Goal: Task Accomplishment & Management: Use online tool/utility

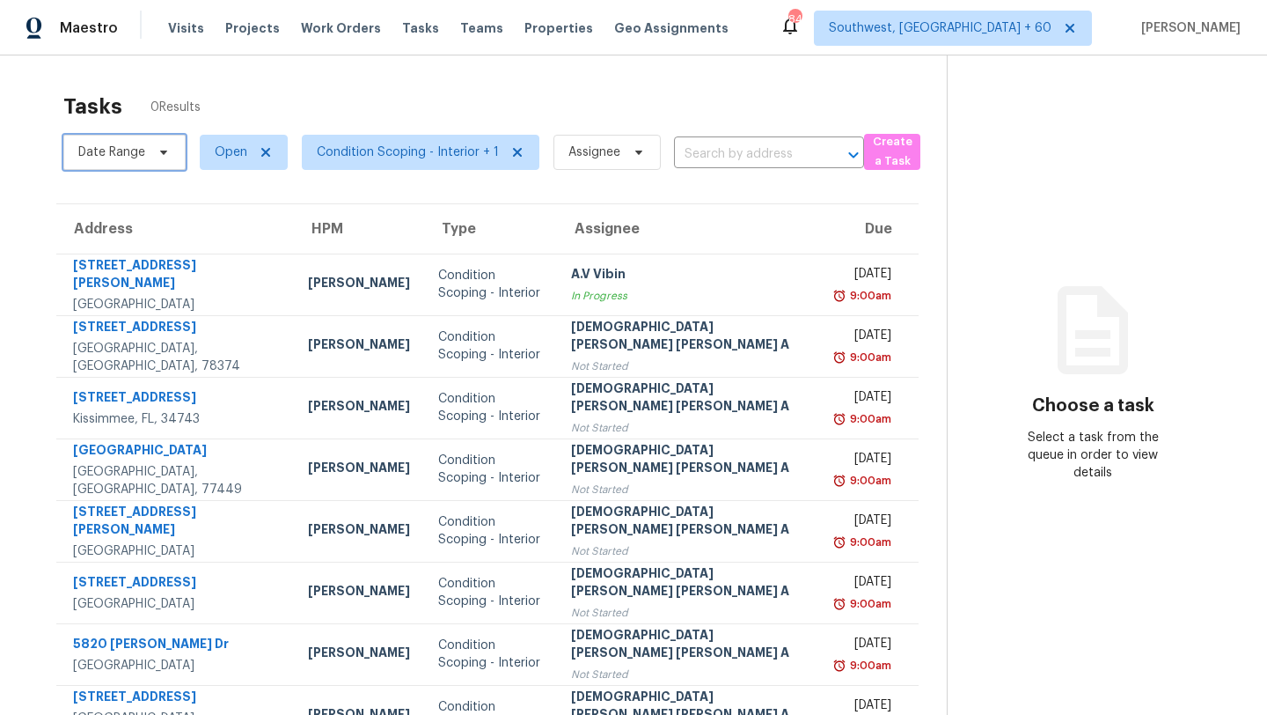
click at [137, 150] on span "Date Range" at bounding box center [111, 152] width 67 height 18
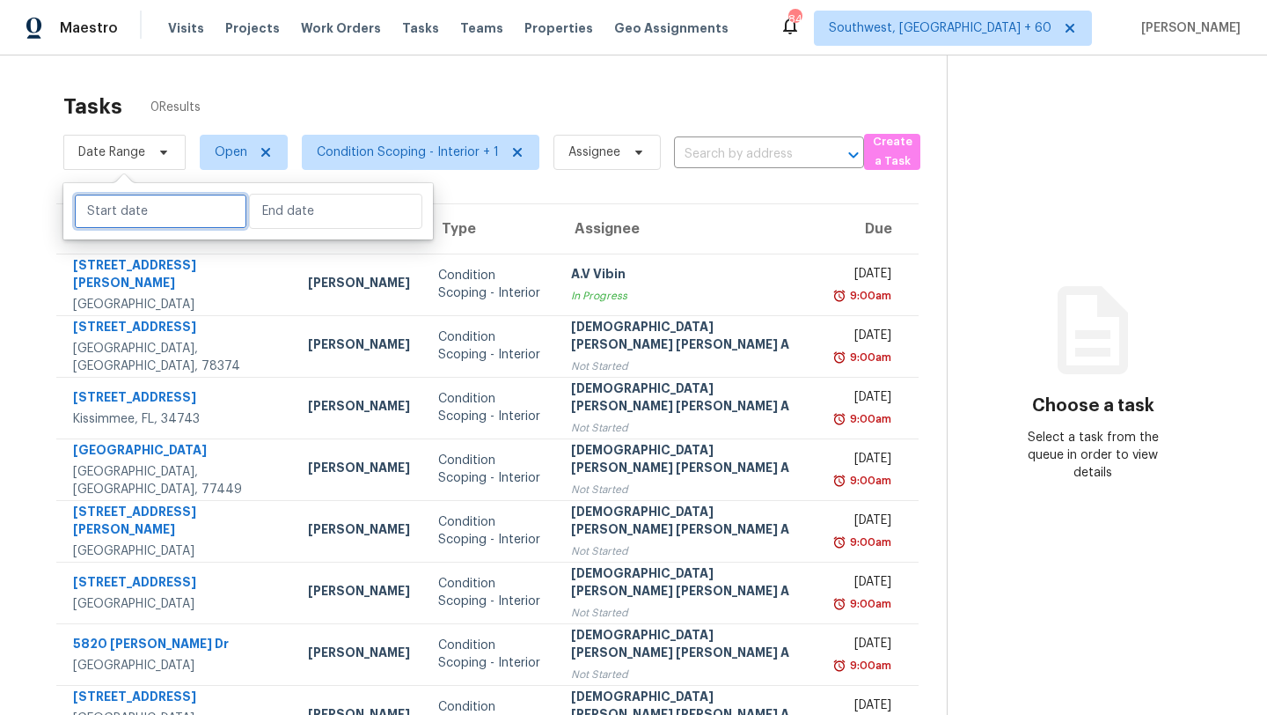
click at [129, 209] on input "text" at bounding box center [160, 211] width 173 height 35
select select "7"
select select "2025"
select select "8"
select select "2025"
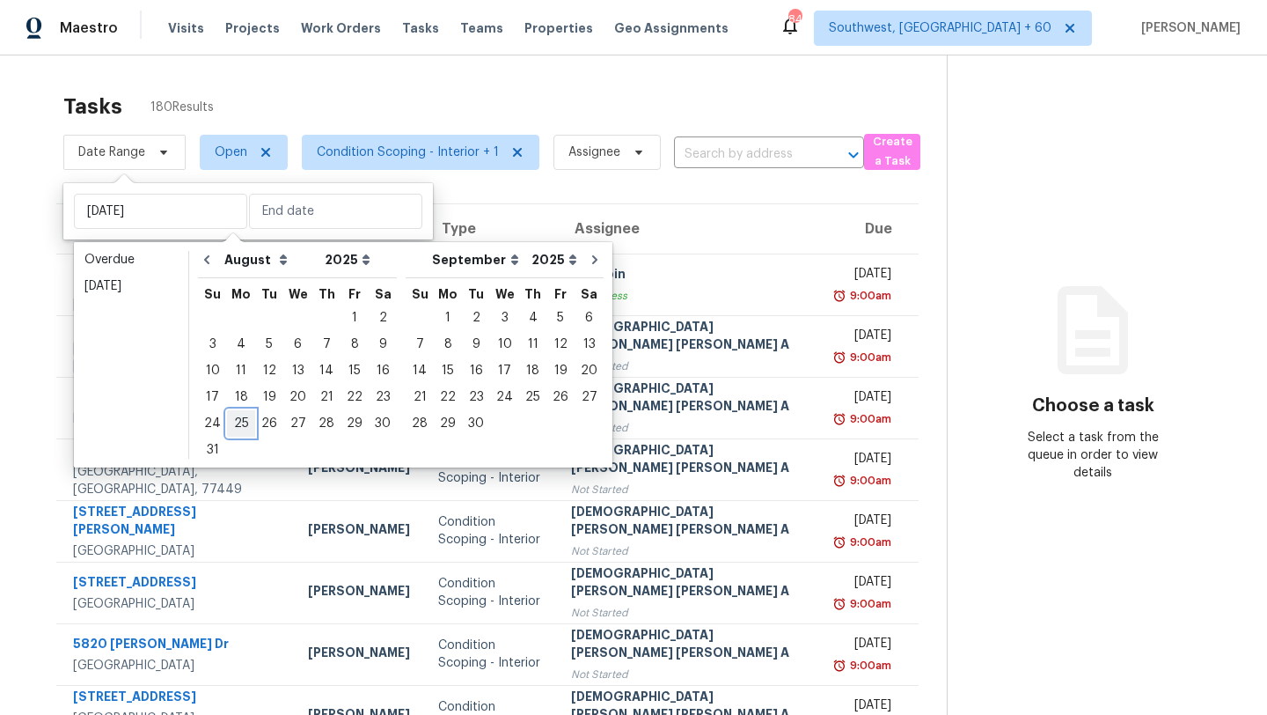
click at [238, 421] on div "25" at bounding box center [241, 423] width 28 height 25
type input "[DATE]"
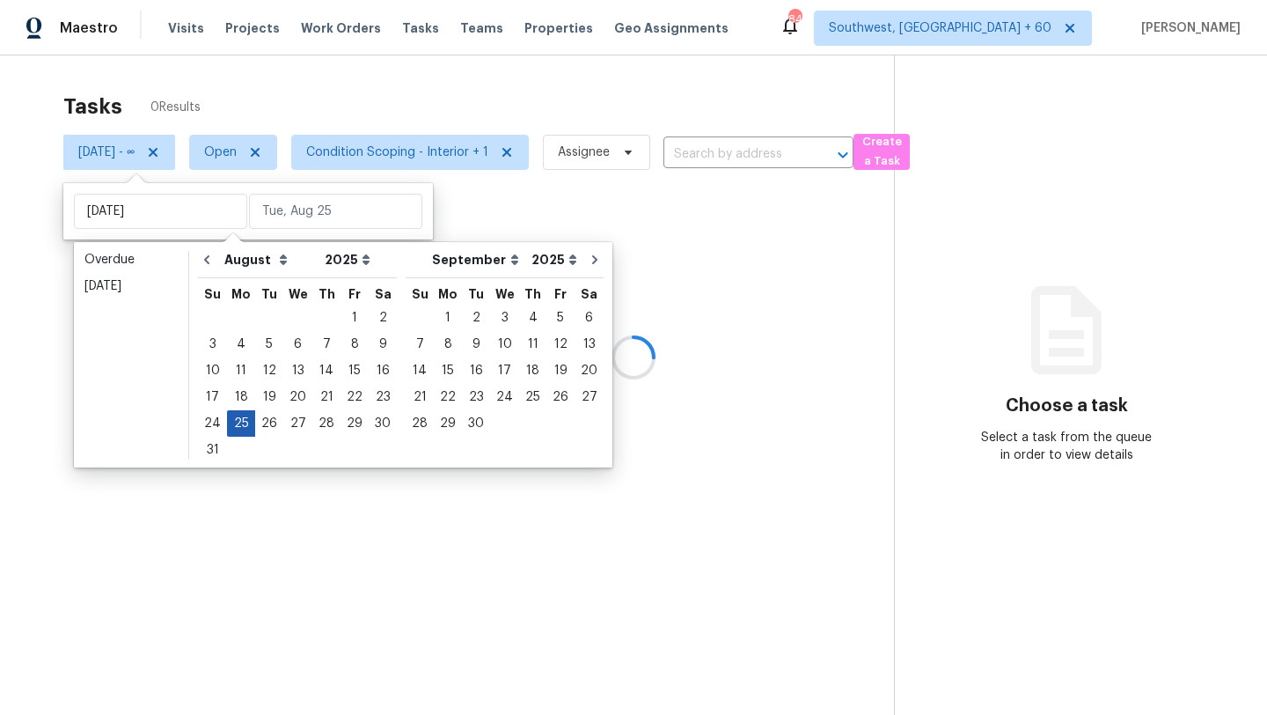
click at [238, 421] on div "25" at bounding box center [241, 423] width 28 height 25
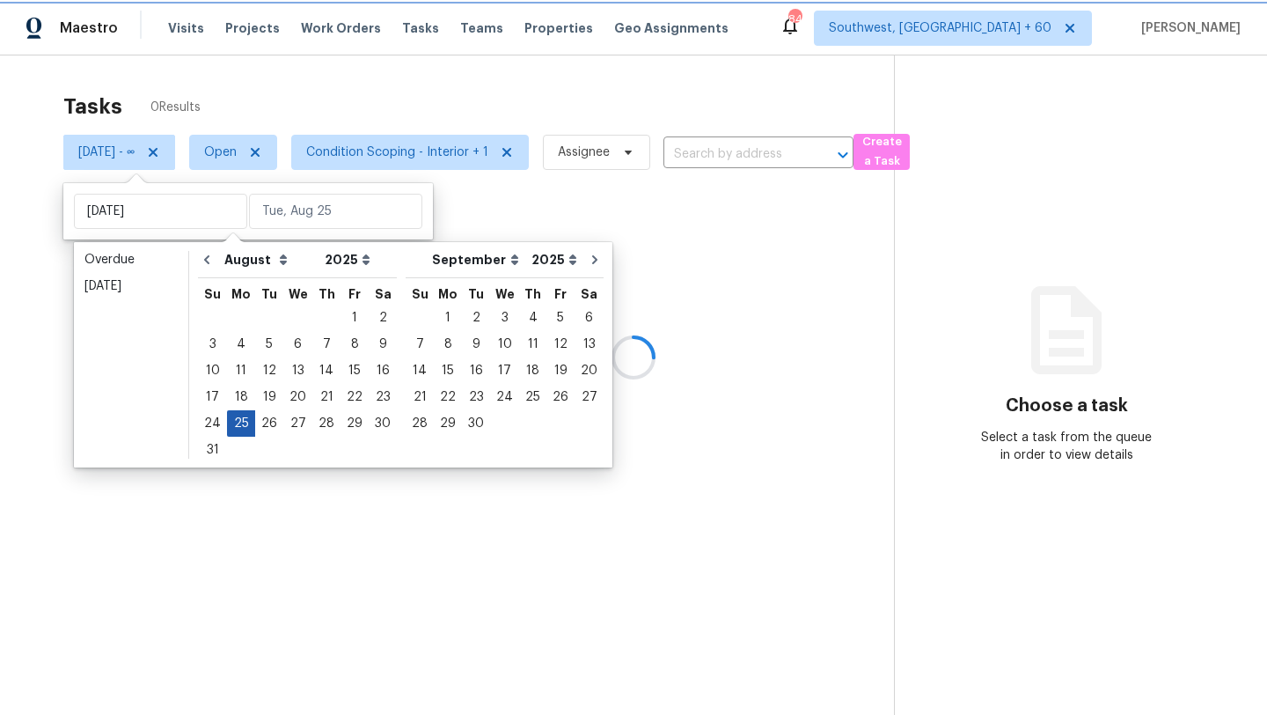
type input "[DATE]"
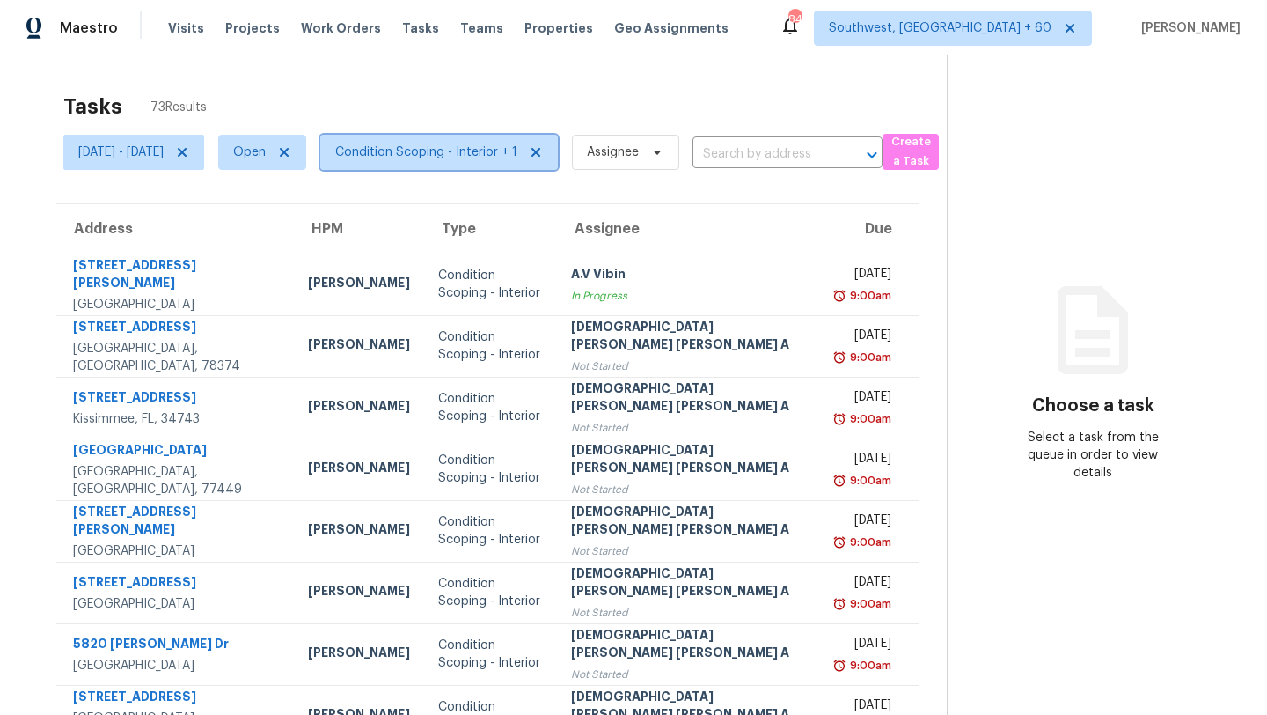
click at [495, 160] on span "Condition Scoping - Interior + 1" at bounding box center [426, 152] width 182 height 18
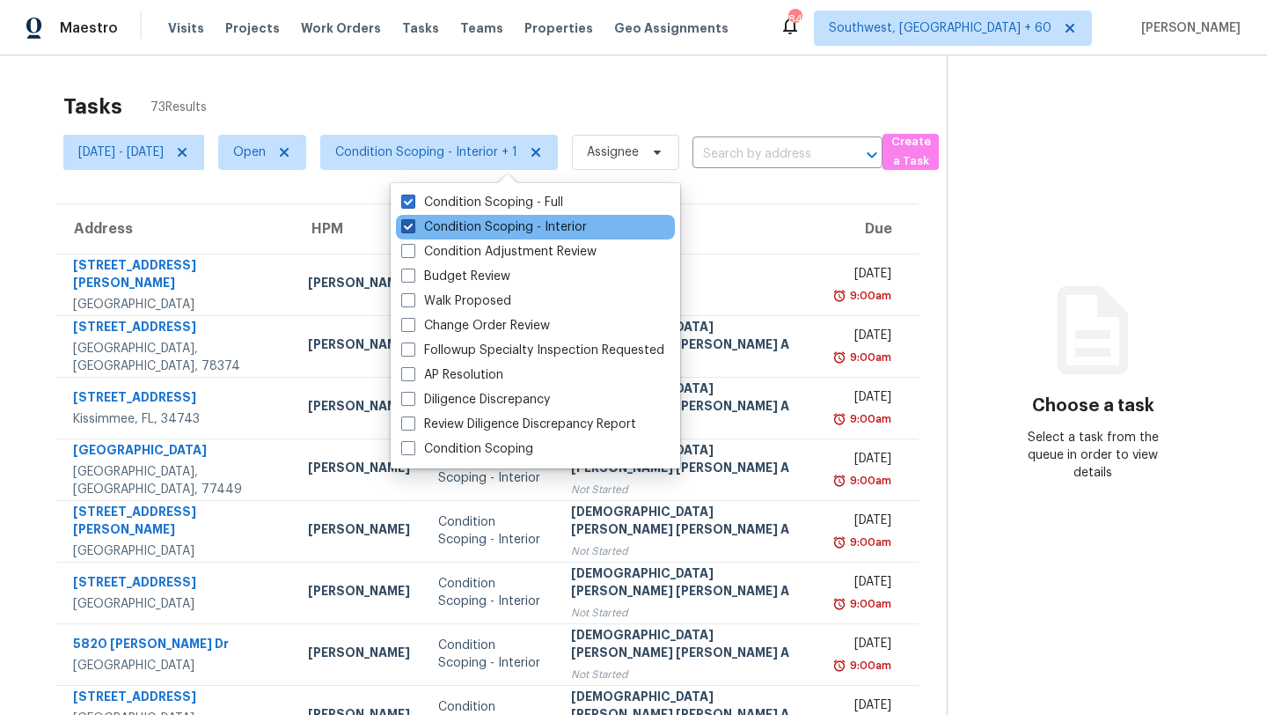
click at [481, 227] on label "Condition Scoping - Interior" at bounding box center [494, 227] width 186 height 18
click at [413, 227] on input "Condition Scoping - Interior" at bounding box center [406, 223] width 11 height 11
checkbox input "false"
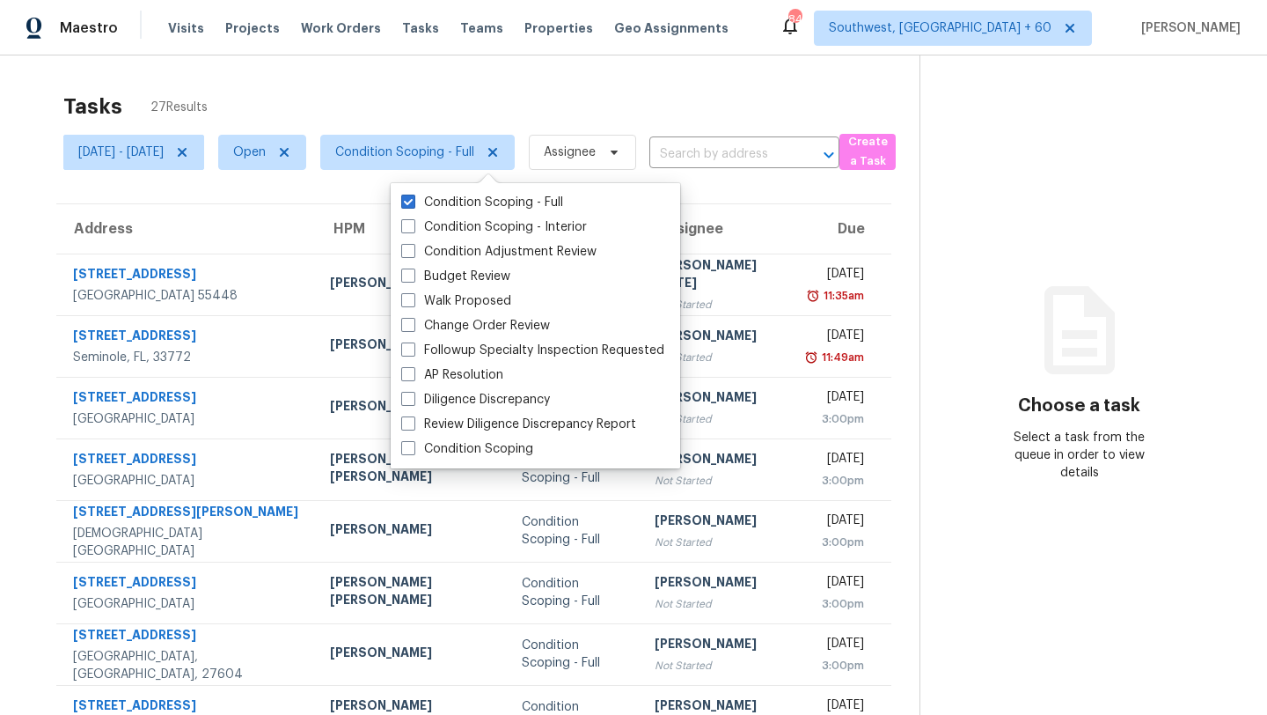
click at [483, 111] on div "Tasks 27 Results" at bounding box center [491, 107] width 856 height 46
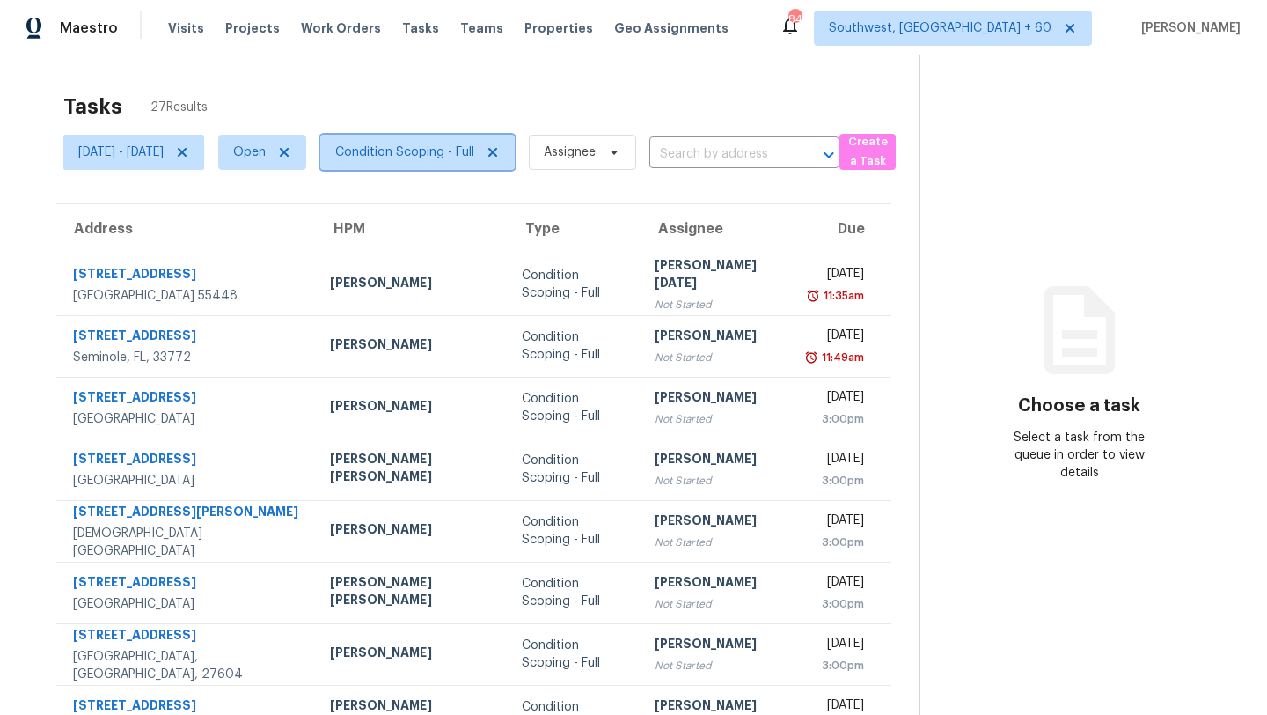
click at [471, 155] on span "Condition Scoping - Full" at bounding box center [404, 152] width 139 height 18
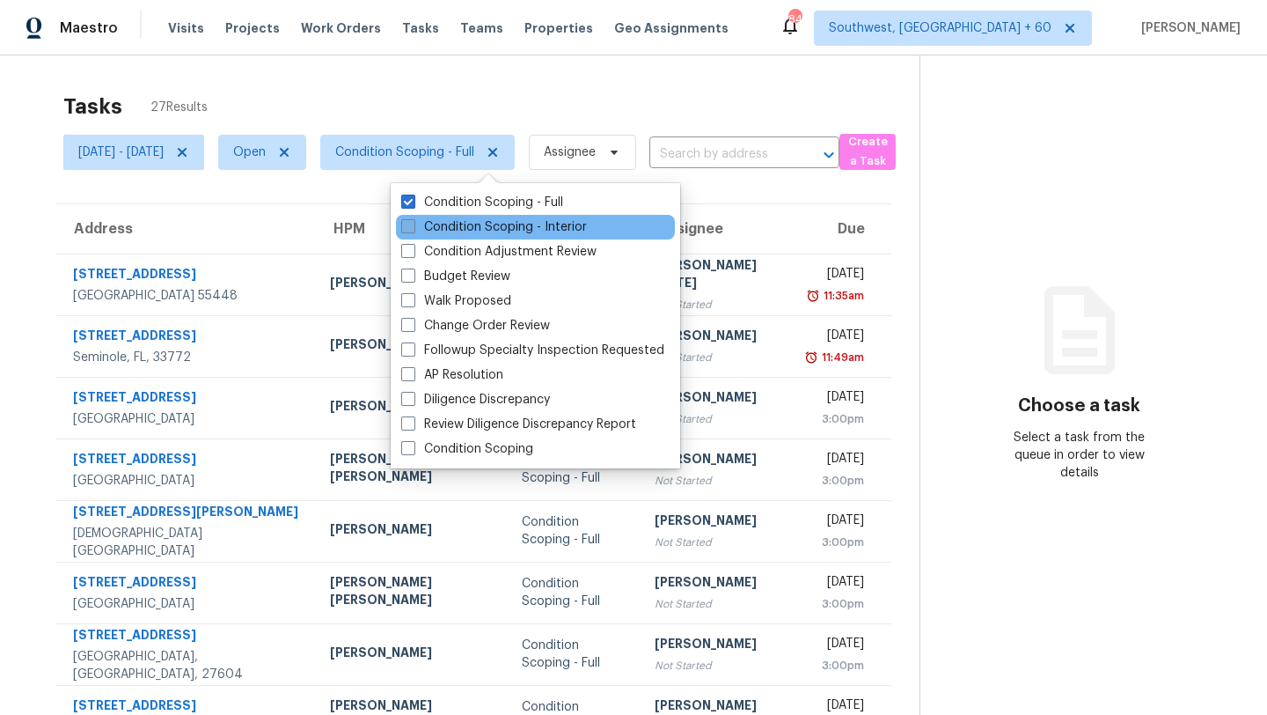
click at [449, 222] on label "Condition Scoping - Interior" at bounding box center [494, 227] width 186 height 18
click at [413, 222] on input "Condition Scoping - Interior" at bounding box center [406, 223] width 11 height 11
checkbox input "true"
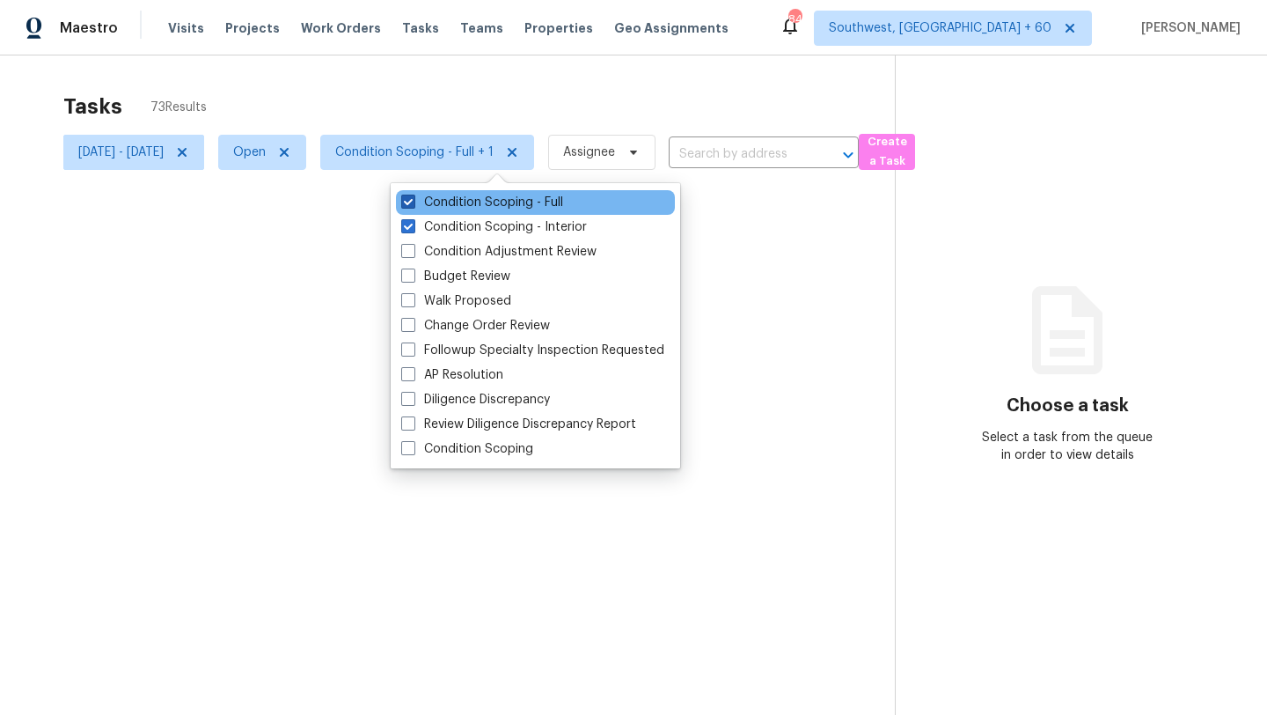
click at [451, 200] on label "Condition Scoping - Full" at bounding box center [482, 203] width 162 height 18
click at [413, 200] on input "Condition Scoping - Full" at bounding box center [406, 199] width 11 height 11
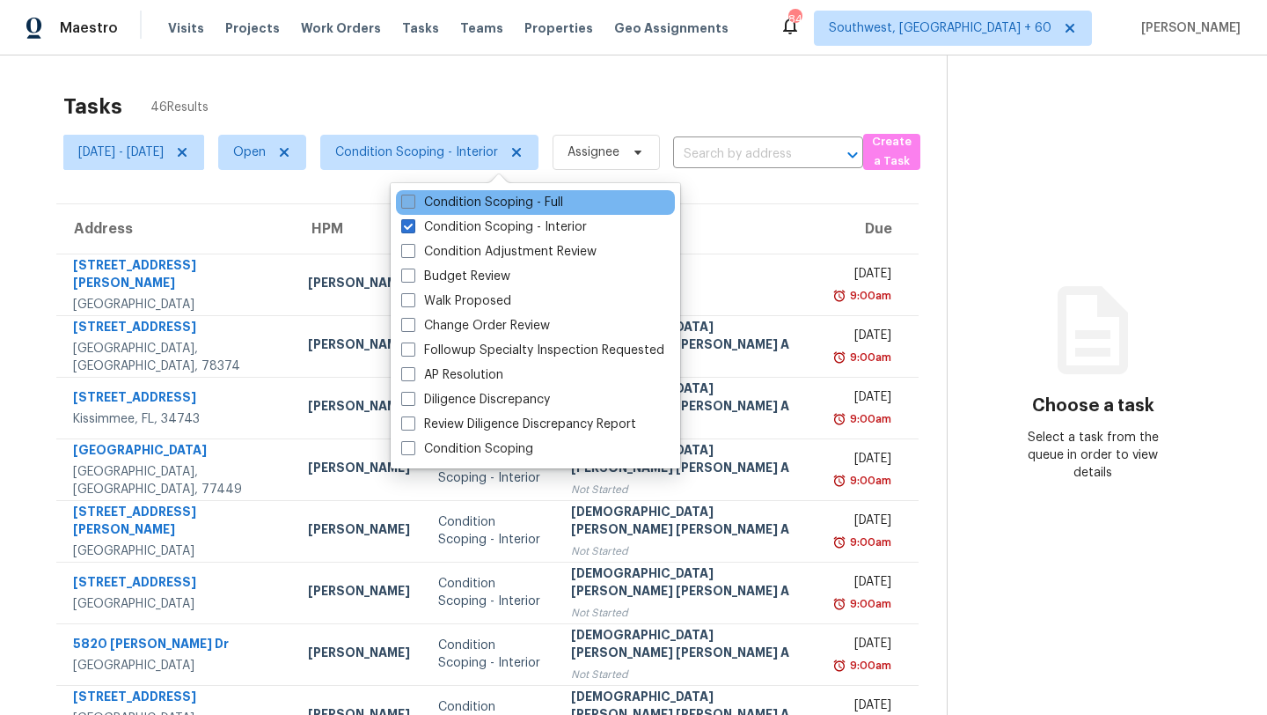
click at [451, 200] on label "Condition Scoping - Full" at bounding box center [482, 203] width 162 height 18
click at [413, 200] on input "Condition Scoping - Full" at bounding box center [406, 199] width 11 height 11
checkbox input "true"
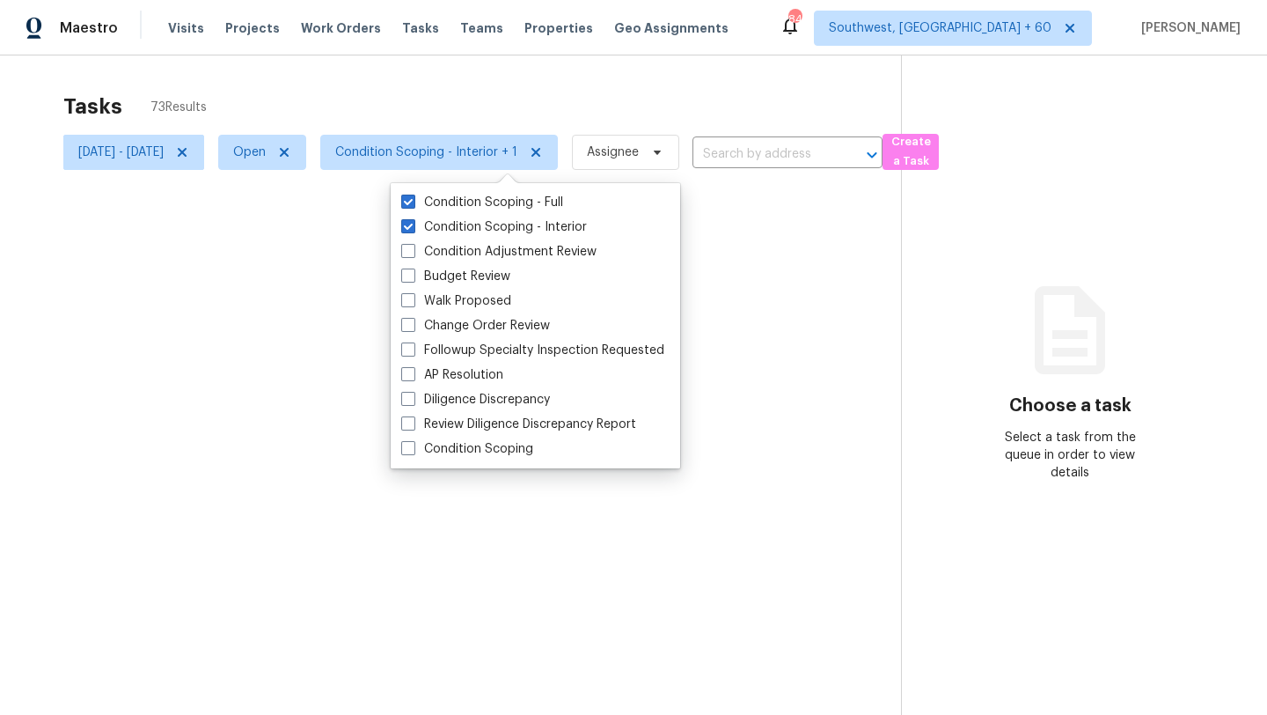
click at [458, 86] on div at bounding box center [633, 357] width 1267 height 715
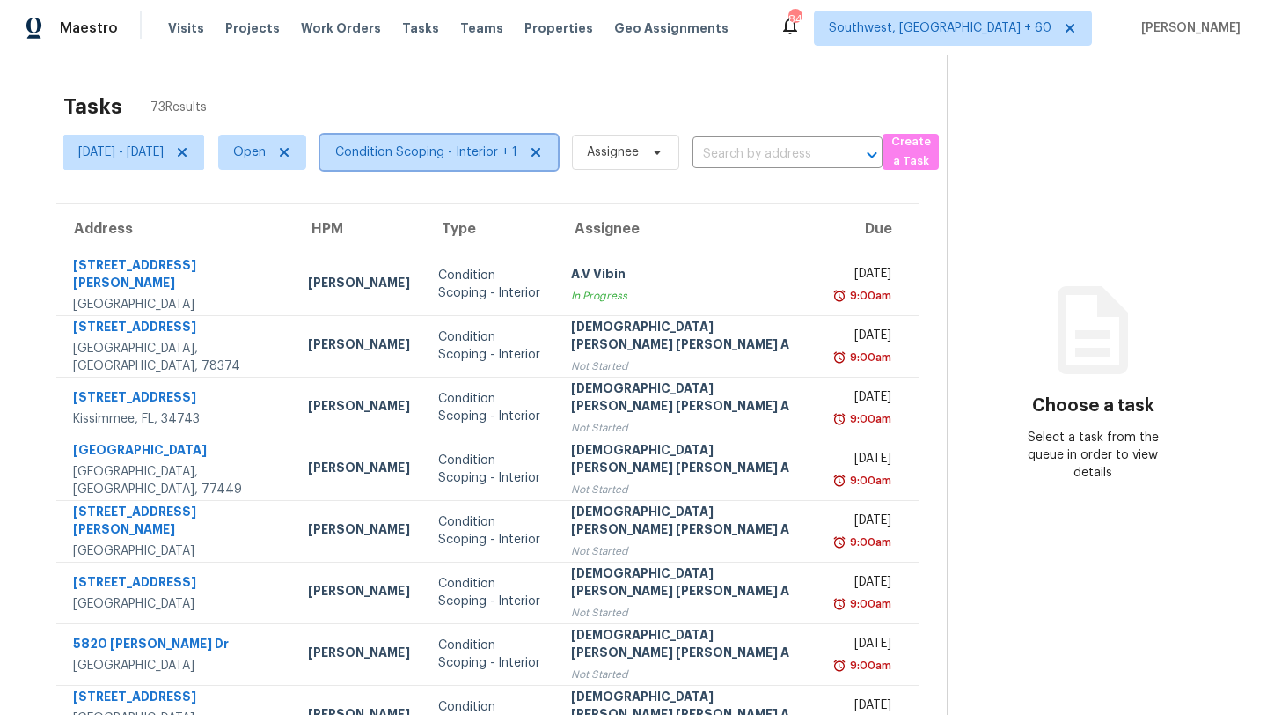
click at [516, 143] on span "Condition Scoping - Interior + 1" at bounding box center [426, 152] width 182 height 18
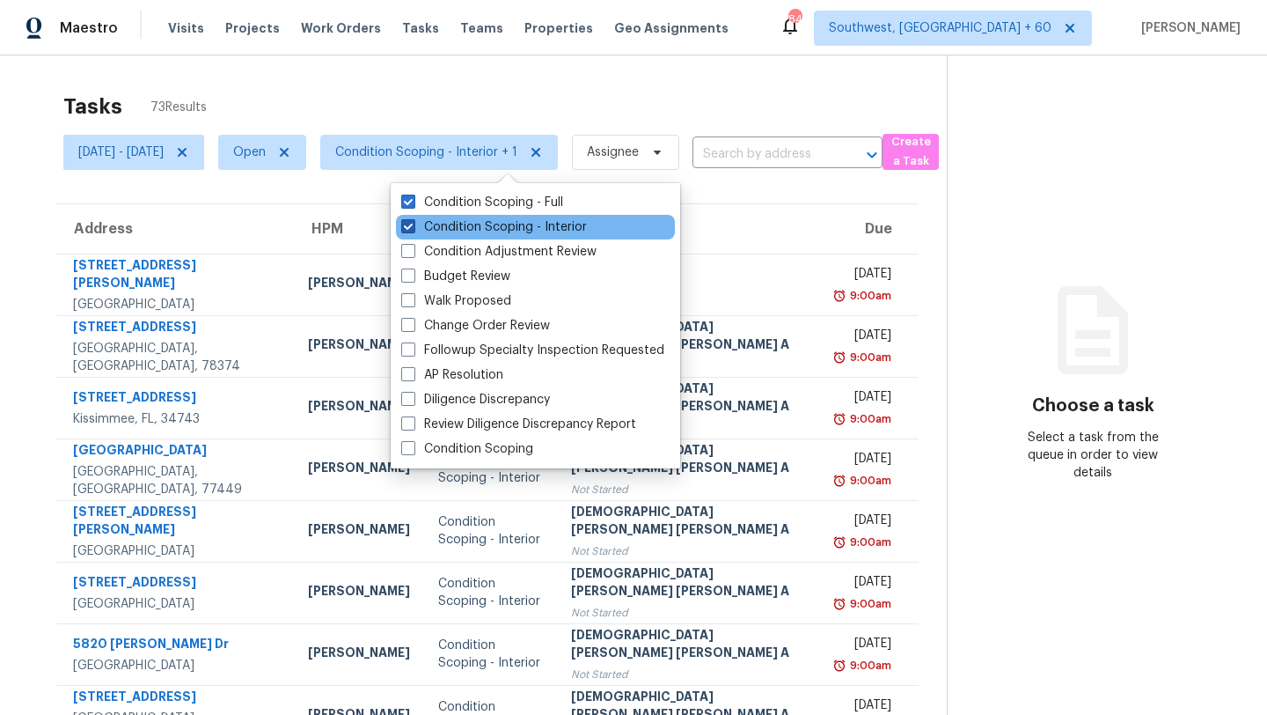
click at [466, 221] on label "Condition Scoping - Interior" at bounding box center [494, 227] width 186 height 18
click at [413, 221] on input "Condition Scoping - Interior" at bounding box center [406, 223] width 11 height 11
checkbox input "false"
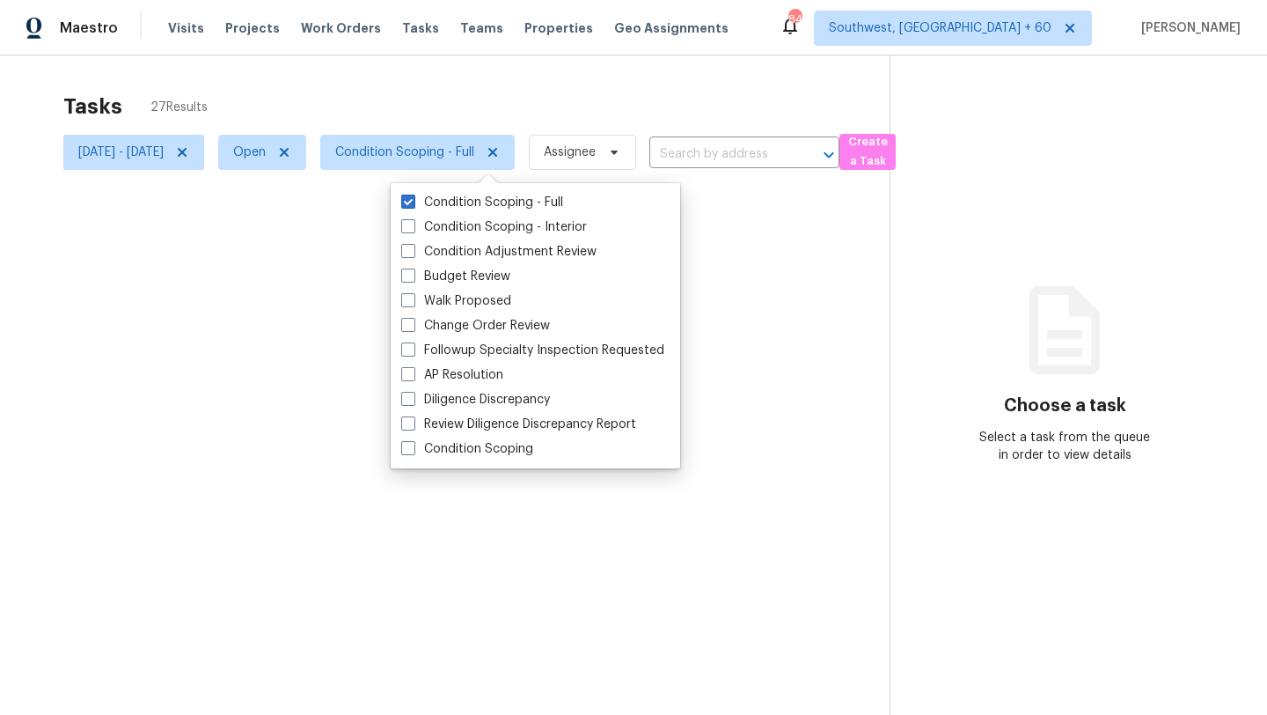
click at [475, 106] on div at bounding box center [633, 357] width 1267 height 715
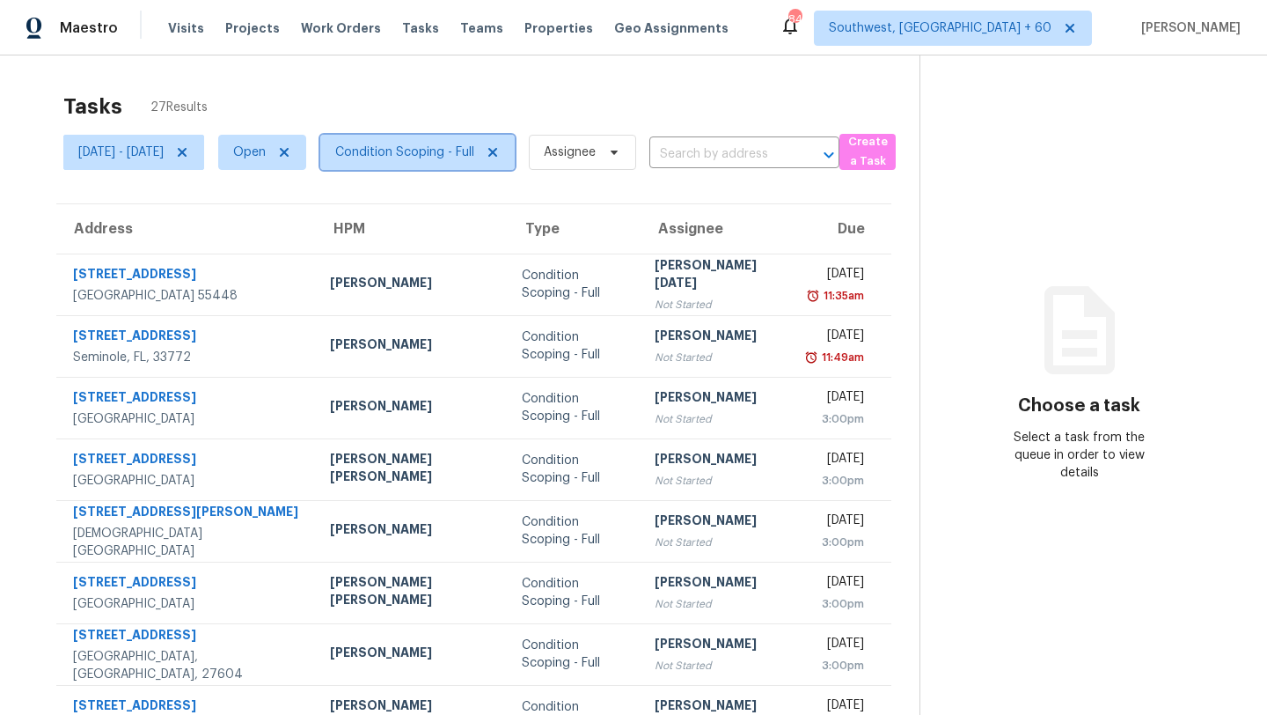
click at [422, 158] on span "Condition Scoping - Full" at bounding box center [404, 152] width 139 height 18
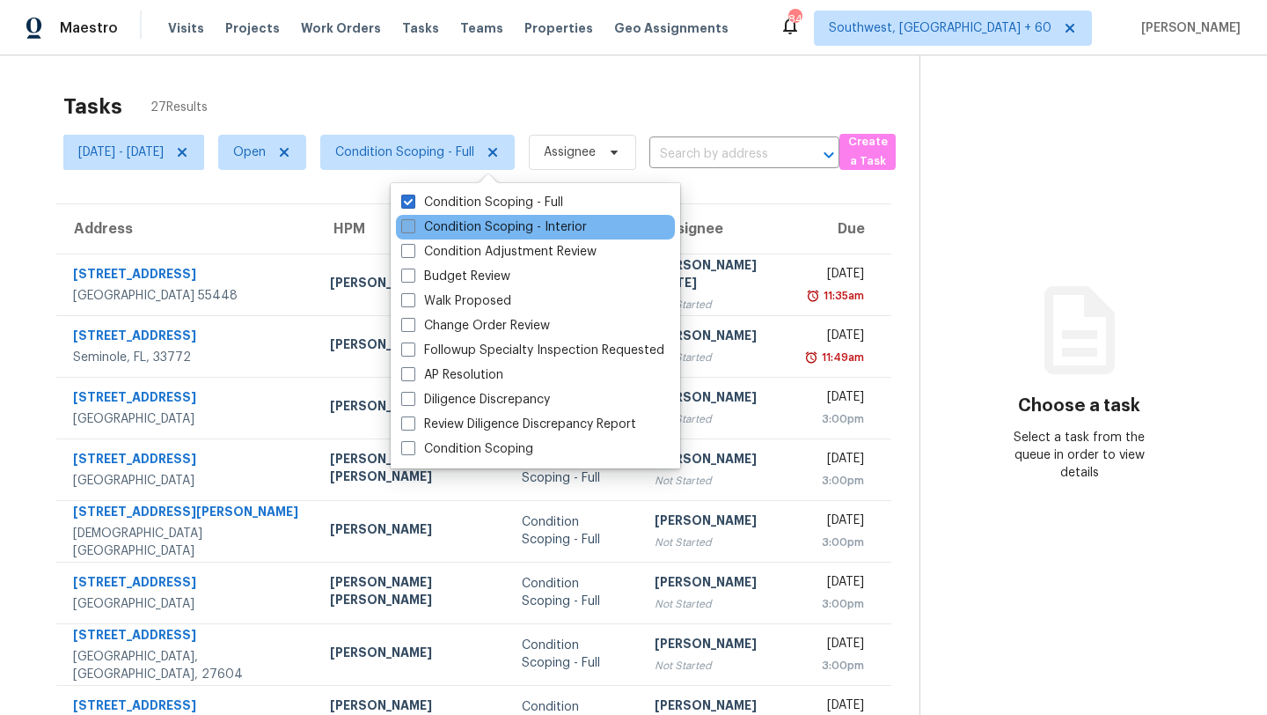
click at [430, 231] on label "Condition Scoping - Interior" at bounding box center [494, 227] width 186 height 18
click at [413, 230] on input "Condition Scoping - Interior" at bounding box center [406, 223] width 11 height 11
checkbox input "true"
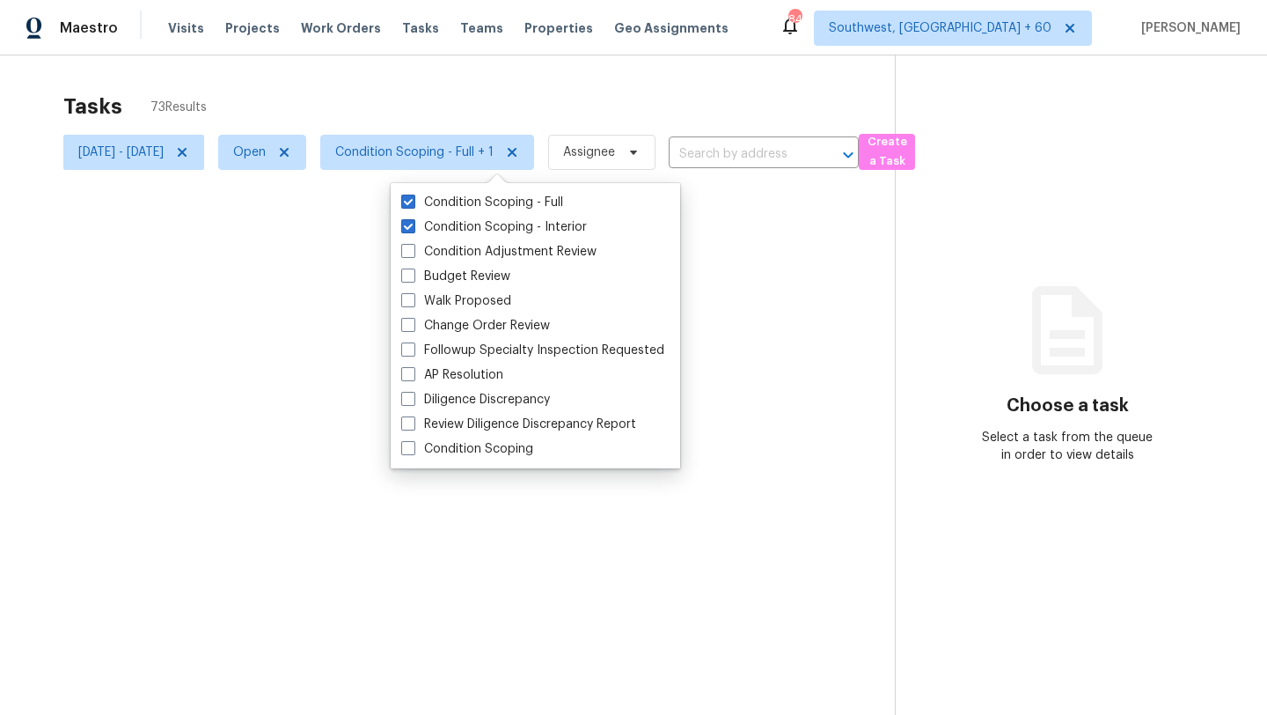
click at [462, 72] on div at bounding box center [633, 357] width 1267 height 715
